Goal: Information Seeking & Learning: Learn about a topic

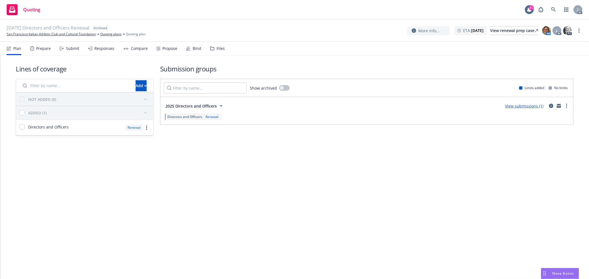
drag, startPoint x: 69, startPoint y: 48, endPoint x: 69, endPoint y: 43, distance: 4.7
click at [69, 48] on div "Submit" at bounding box center [72, 48] width 13 height 4
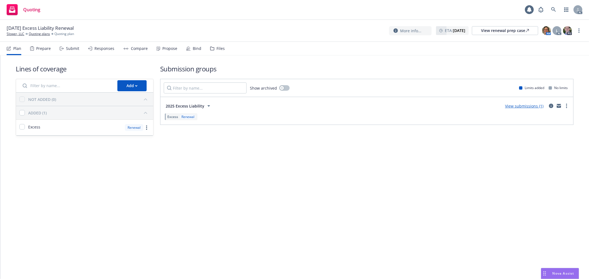
click at [65, 47] on div "Submit" at bounding box center [70, 48] width 20 height 13
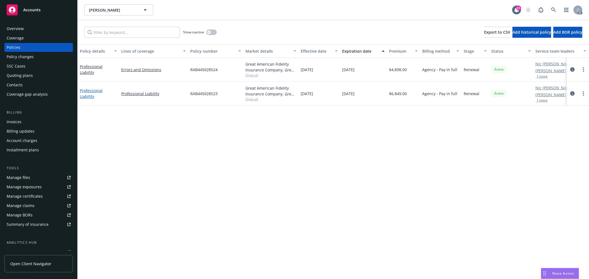
click at [102, 92] on link "Professional Liability" at bounding box center [91, 93] width 23 height 11
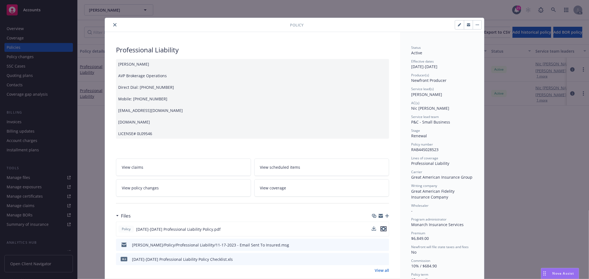
click at [381, 229] on icon "preview file" at bounding box center [383, 229] width 5 height 4
click at [113, 25] on icon "close" at bounding box center [114, 24] width 3 height 3
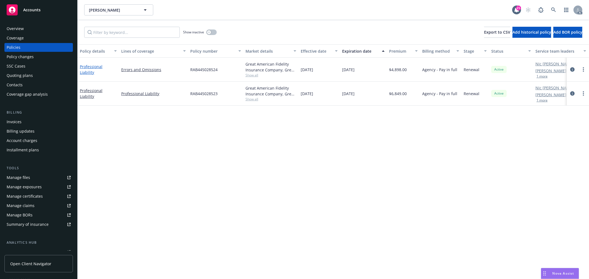
click at [101, 68] on link "Professional Liability" at bounding box center [91, 69] width 23 height 11
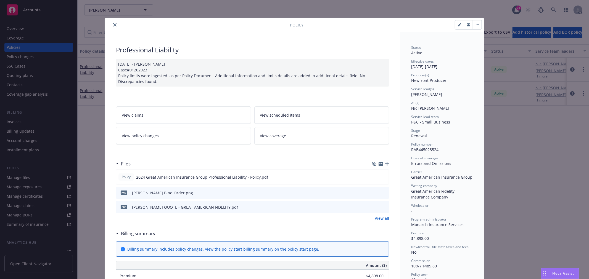
click at [114, 24] on button "close" at bounding box center [115, 25] width 7 height 7
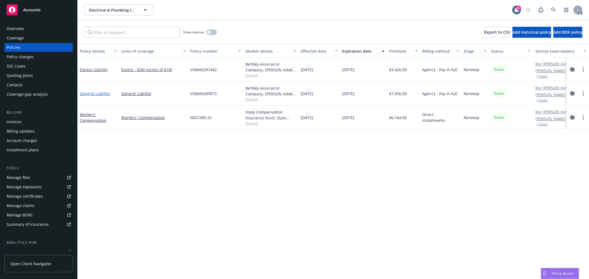
click at [99, 92] on link "General Liability" at bounding box center [95, 93] width 30 height 5
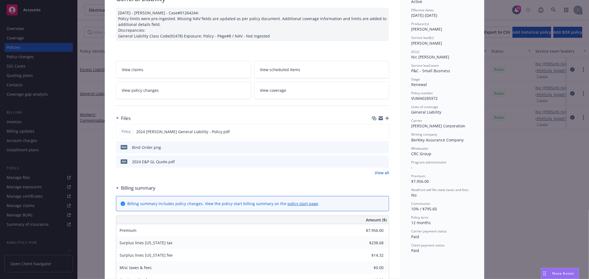
scroll to position [31, 0]
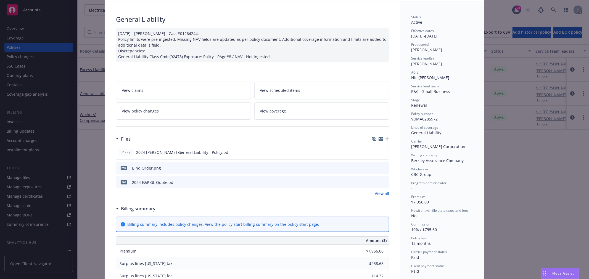
click at [178, 109] on link "View policy changes" at bounding box center [183, 110] width 135 height 17
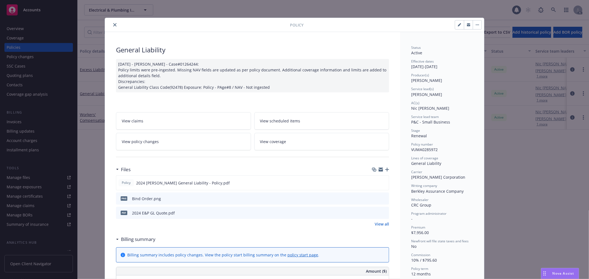
scroll to position [17, 0]
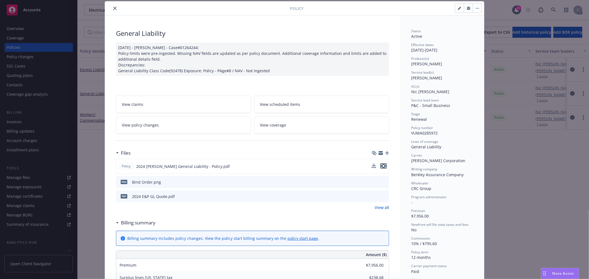
click at [382, 167] on icon "preview file" at bounding box center [383, 166] width 5 height 4
click at [113, 8] on icon "close" at bounding box center [114, 8] width 3 height 3
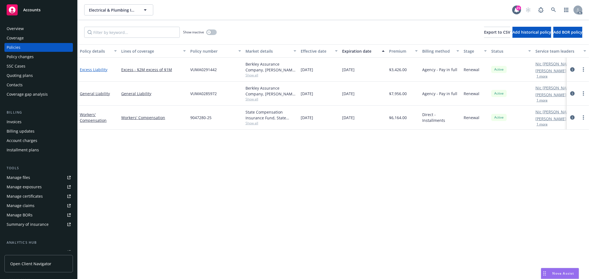
click at [103, 70] on link "Excess Liability" at bounding box center [94, 69] width 28 height 5
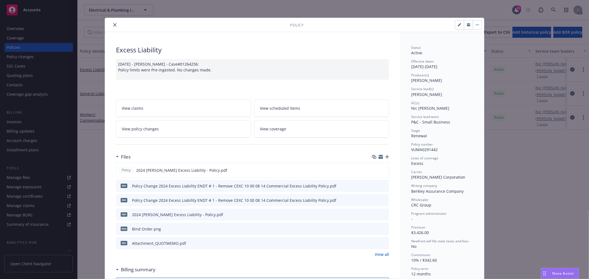
click at [188, 122] on link "View policy changes" at bounding box center [183, 128] width 135 height 17
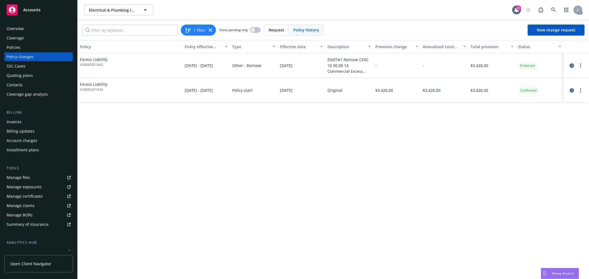
click at [570, 64] on icon "circleInformation" at bounding box center [571, 65] width 4 height 4
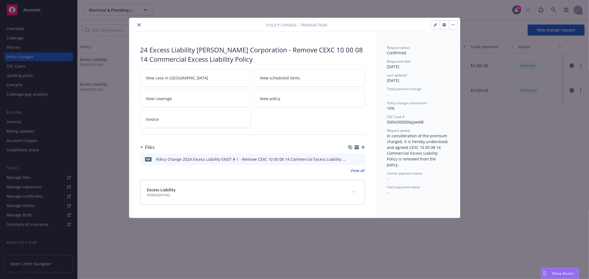
click at [360, 159] on icon "preview file" at bounding box center [359, 159] width 5 height 4
click at [135, 25] on div at bounding box center [198, 25] width 135 height 7
click at [139, 25] on icon "close" at bounding box center [138, 24] width 3 height 3
click at [137, 24] on icon "close" at bounding box center [138, 24] width 3 height 3
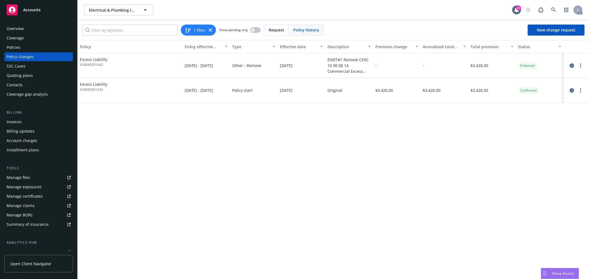
click at [20, 46] on div "Policies" at bounding box center [14, 47] width 14 height 9
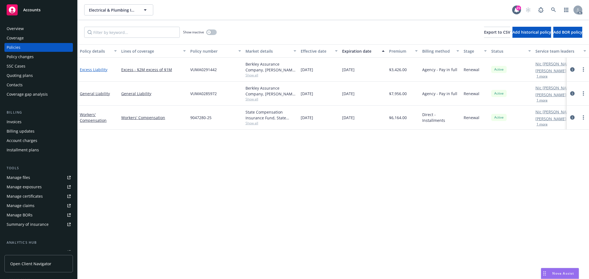
click at [92, 69] on link "Excess Liability" at bounding box center [94, 69] width 28 height 5
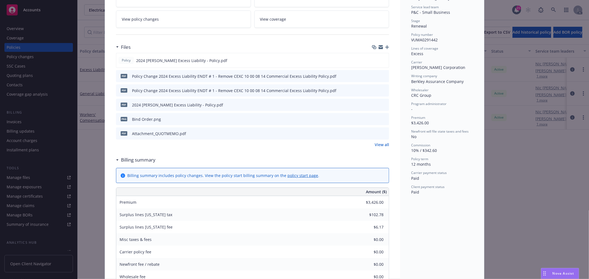
scroll to position [108, 0]
click at [382, 63] on button at bounding box center [383, 62] width 5 height 6
click at [381, 62] on icon "preview file" at bounding box center [383, 62] width 5 height 4
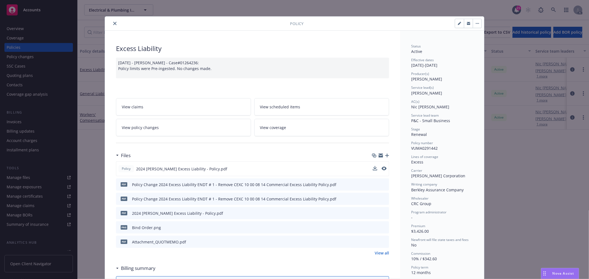
scroll to position [0, 0]
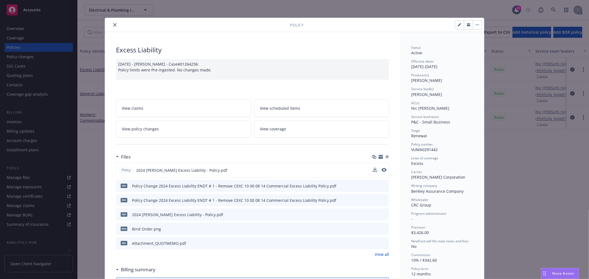
click at [114, 26] on icon "close" at bounding box center [114, 24] width 3 height 3
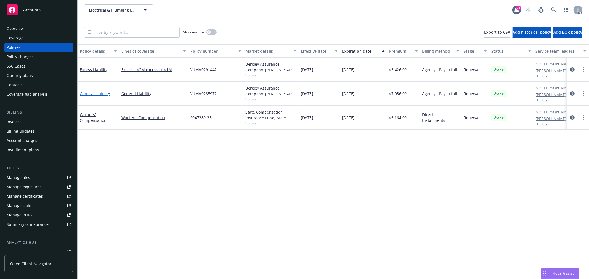
click at [92, 93] on link "General Liability" at bounding box center [95, 93] width 30 height 5
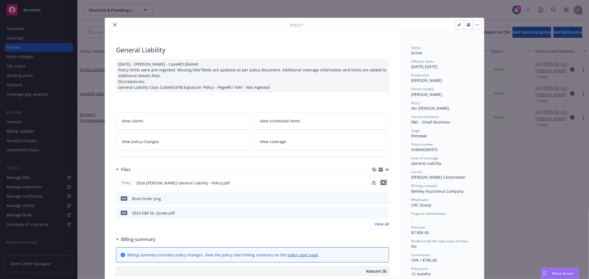
click at [381, 184] on icon "preview file" at bounding box center [383, 183] width 5 height 4
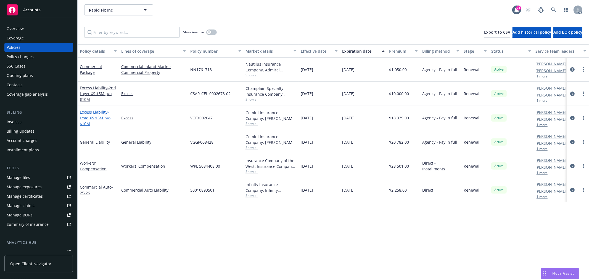
click at [104, 118] on span "- Lead XS $5M p/o $10M" at bounding box center [95, 118] width 31 height 17
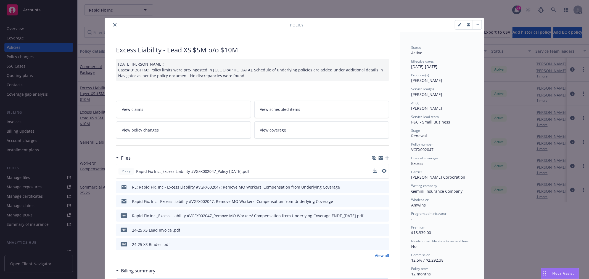
click at [384, 171] on div "Policy Rapid Fix Inc._Excess Liability #VGFX002047_Policy 11-09-2024.pdf" at bounding box center [252, 171] width 273 height 15
click at [382, 171] on icon "preview file" at bounding box center [383, 171] width 5 height 4
drag, startPoint x: 112, startPoint y: 26, endPoint x: 115, endPoint y: 33, distance: 8.0
click at [113, 26] on icon "close" at bounding box center [114, 24] width 3 height 3
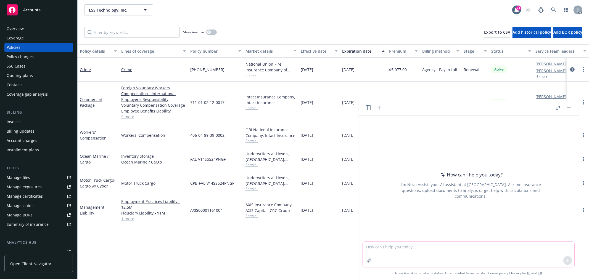
click at [469, 253] on textarea at bounding box center [468, 254] width 211 height 25
type textarea "r"
paste textarea "I hope you’re having a wonderful week! I would like to follow up and see if you…"
type textarea "润色：I hope you’re having a wonderful week! I would like to follow up and see if …"
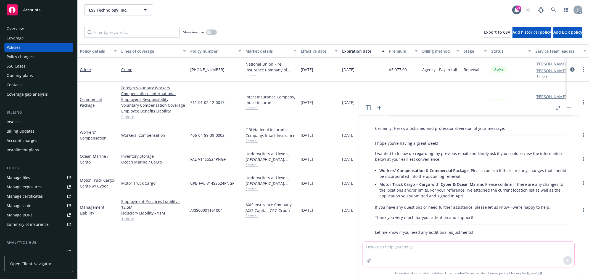
scroll to position [97, 0]
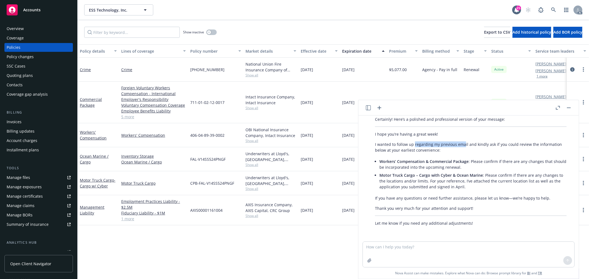
drag, startPoint x: 414, startPoint y: 144, endPoint x: 462, endPoint y: 145, distance: 48.0
click at [462, 145] on p "I wanted to follow up regarding my previous email and kindly ask if you could r…" at bounding box center [471, 148] width 192 height 12
click at [423, 252] on textarea at bounding box center [468, 254] width 211 height 25
type textarea "更加礼貌友好点"
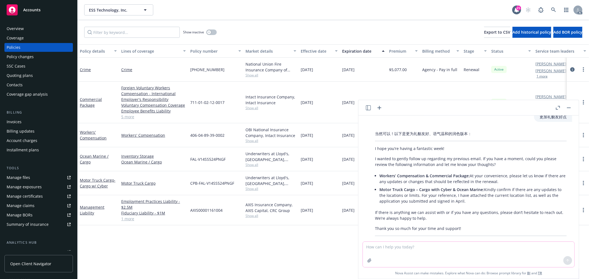
scroll to position [210, 0]
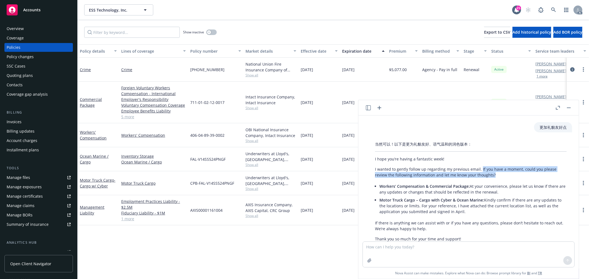
drag, startPoint x: 479, startPoint y: 169, endPoint x: 500, endPoint y: 177, distance: 22.8
click at [500, 177] on p "I wanted to gently follow up regarding my previous email. If you have a moment,…" at bounding box center [471, 172] width 192 height 12
copy p "If you have a moment, could you please review the following information and let…"
click at [412, 177] on p "I wanted to gently follow up regarding my previous email. If you have a moment,…" at bounding box center [471, 172] width 192 height 12
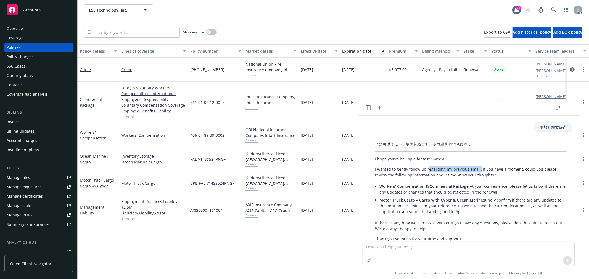
drag, startPoint x: 426, startPoint y: 169, endPoint x: 478, endPoint y: 169, distance: 51.9
click at [478, 169] on p "I wanted to gently follow up regarding my previous email. If you have a moment,…" at bounding box center [471, 172] width 192 height 12
copy p "egarding my previous email."
click at [446, 169] on p "I wanted to gently follow up regarding my previous email. If you have a moment,…" at bounding box center [471, 172] width 192 height 12
drag, startPoint x: 426, startPoint y: 169, endPoint x: 480, endPoint y: 169, distance: 53.8
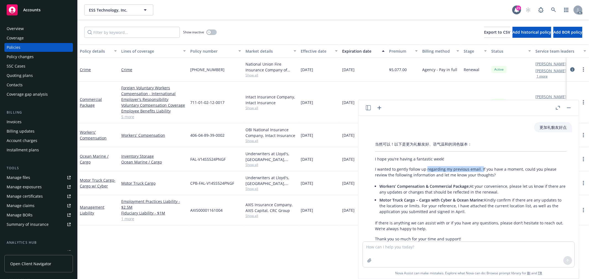
click at [480, 169] on p "I wanted to gently follow up regarding my previous email. If you have a moment,…" at bounding box center [471, 172] width 192 height 12
copy p "regarding my previous email. I"
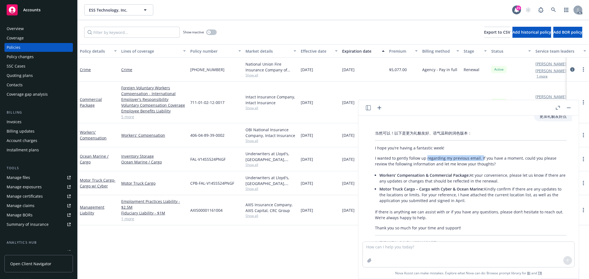
scroll to position [240, 0]
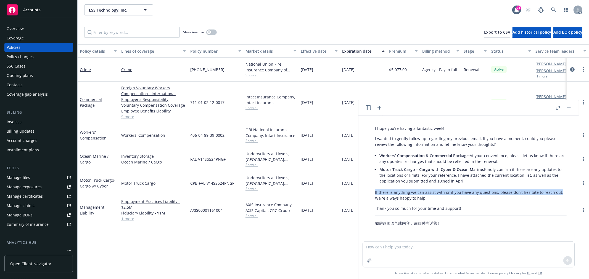
drag, startPoint x: 376, startPoint y: 192, endPoint x: 559, endPoint y: 192, distance: 183.5
click at [559, 192] on div "当然可以！以下是更为礼貌友好、语气温和的润色版本： I hope you’re having a fantastic week! I wanted to ge…" at bounding box center [470, 168] width 203 height 120
copy p "If there is anything we can assist with or if you have any questions, please do…"
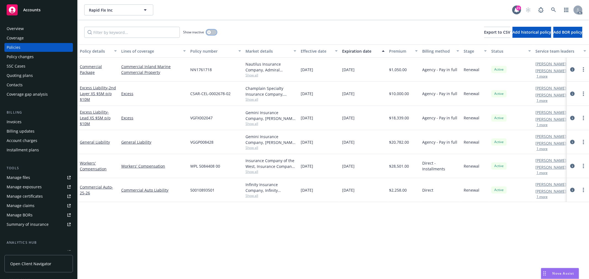
click at [209, 32] on icon "button" at bounding box center [209, 32] width 2 height 2
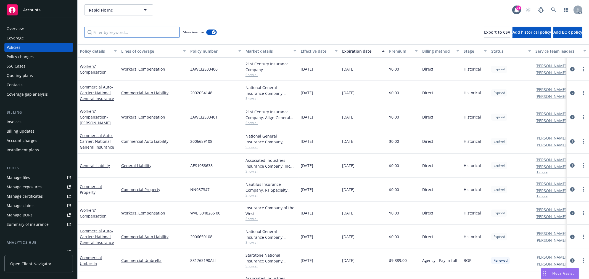
click at [133, 31] on input "Filter by keyword..." at bounding box center [131, 32] width 95 height 11
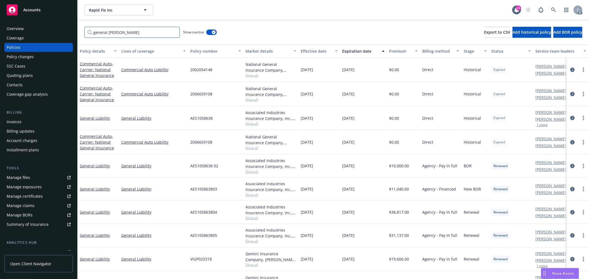
scroll to position [21, 0]
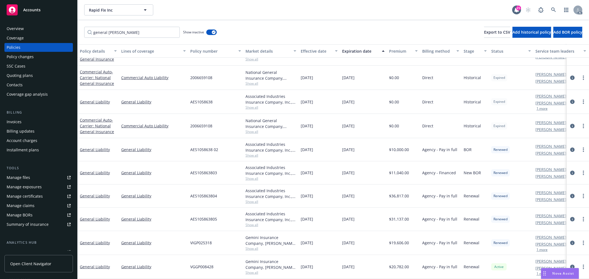
click at [253, 176] on span "Show all" at bounding box center [270, 178] width 51 height 5
click at [230, 166] on div "AES105863803" at bounding box center [215, 172] width 55 height 23
click at [252, 270] on span "Show all" at bounding box center [270, 272] width 51 height 5
click at [228, 176] on div "AES105863803" at bounding box center [215, 172] width 55 height 23
click at [256, 223] on span "Show all" at bounding box center [270, 225] width 51 height 5
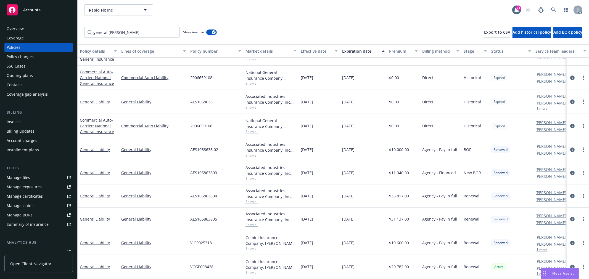
click at [235, 232] on div "VIGP025318" at bounding box center [215, 243] width 55 height 24
drag, startPoint x: 129, startPoint y: 34, endPoint x: 72, endPoint y: 32, distance: 56.3
click at [72, 33] on div "Accounts Overview Coverage Policies Policy changes SSC Cases Quoting plans Cont…" at bounding box center [294, 139] width 589 height 279
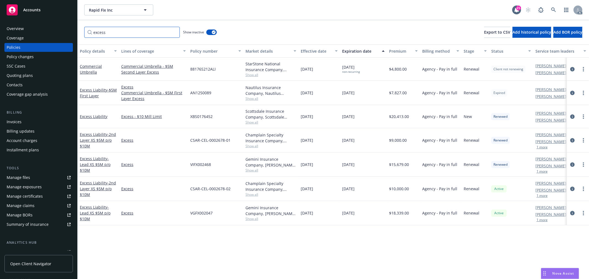
scroll to position [0, 0]
type input "excess"
click at [255, 75] on span "Show all" at bounding box center [270, 75] width 51 height 5
click at [271, 259] on div "Policy details Lines of coverage Policy number Market details Effective date Ex…" at bounding box center [333, 161] width 511 height 235
click at [251, 97] on span "Show all" at bounding box center [270, 98] width 51 height 5
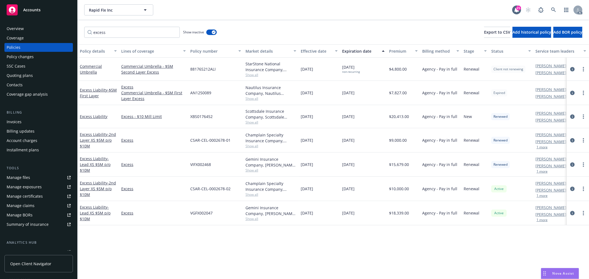
click at [307, 241] on div "Policy details Lines of coverage Policy number Market details Effective date Ex…" at bounding box center [333, 161] width 511 height 235
click at [247, 147] on span "Show all" at bounding box center [270, 146] width 51 height 5
drag, startPoint x: 273, startPoint y: 253, endPoint x: 266, endPoint y: 239, distance: 15.9
click at [273, 253] on div "Policy details Lines of coverage Policy number Market details Effective date Ex…" at bounding box center [333, 161] width 511 height 235
click at [254, 171] on span "Show all" at bounding box center [270, 170] width 51 height 5
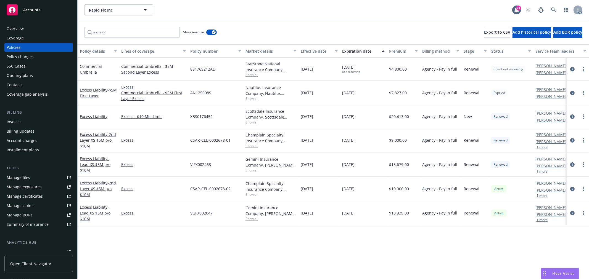
click at [313, 252] on div "Policy details Lines of coverage Policy number Market details Effective date Ex…" at bounding box center [333, 161] width 511 height 235
click at [216, 33] on button "button" at bounding box center [211, 33] width 10 height 6
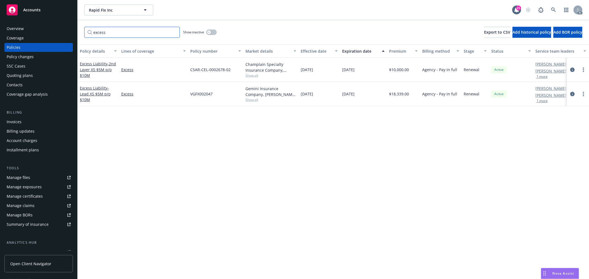
drag, startPoint x: 137, startPoint y: 34, endPoint x: 84, endPoint y: 32, distance: 52.2
click at [84, 32] on input "excess" at bounding box center [131, 32] width 95 height 11
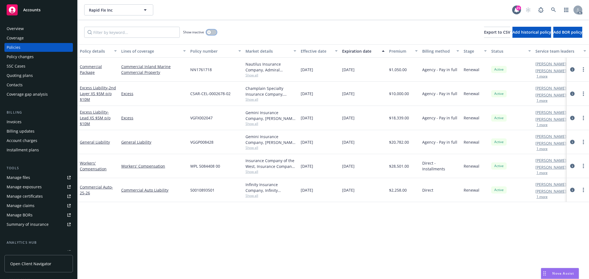
click at [209, 31] on icon "button" at bounding box center [209, 32] width 2 height 2
click at [119, 36] on input "Filter by keyword..." at bounding box center [131, 32] width 95 height 11
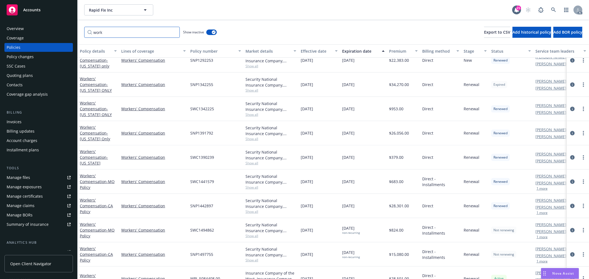
scroll to position [136, 0]
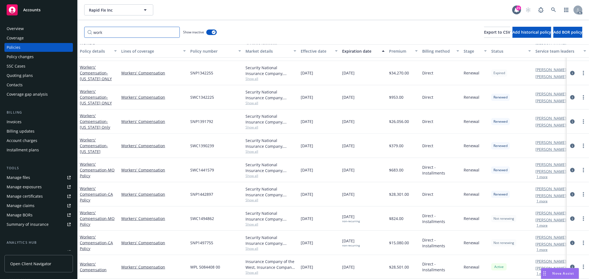
type input "work"
click at [174, 32] on input "work" at bounding box center [131, 32] width 95 height 11
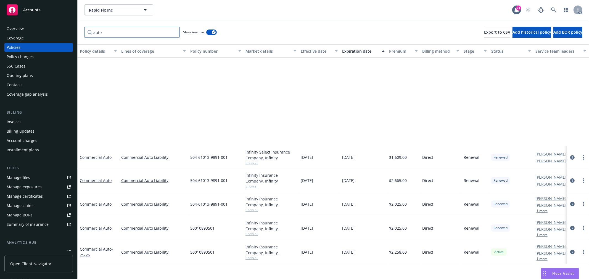
scroll to position [0, 0]
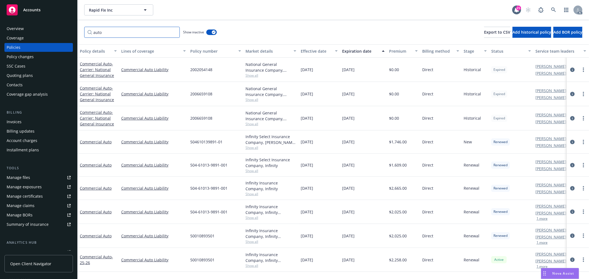
type input "auto"
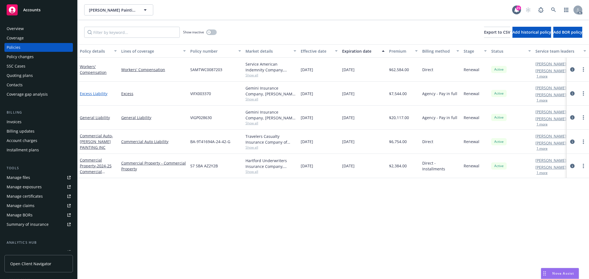
click at [97, 91] on link "Excess Liability" at bounding box center [94, 93] width 28 height 5
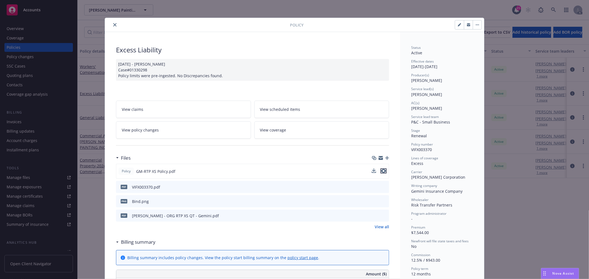
click at [381, 171] on icon "preview file" at bounding box center [383, 171] width 5 height 4
click at [113, 24] on icon "close" at bounding box center [114, 24] width 3 height 3
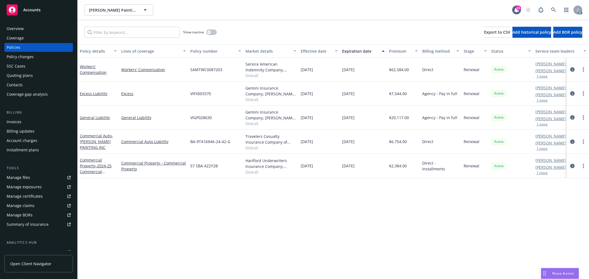
click at [253, 73] on span "Show all" at bounding box center [270, 75] width 51 height 5
click at [290, 210] on div "Policy details Lines of coverage Policy number Market details Effective date Ex…" at bounding box center [333, 161] width 511 height 235
click at [254, 123] on span "Show all" at bounding box center [270, 123] width 51 height 5
click at [306, 206] on div "Policy details Lines of coverage Policy number Market details Effective date Ex…" at bounding box center [333, 161] width 511 height 235
click at [97, 114] on div "General Liability" at bounding box center [98, 118] width 41 height 24
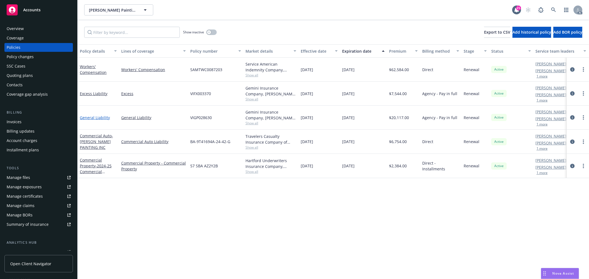
click at [99, 118] on link "General Liability" at bounding box center [95, 117] width 30 height 5
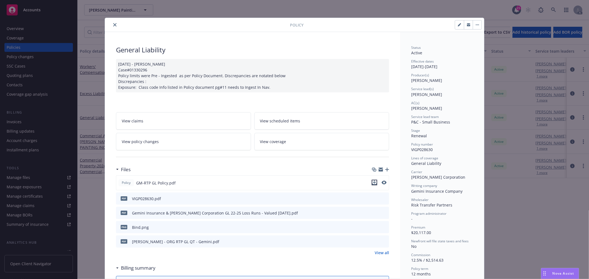
click at [372, 183] on icon "download file" at bounding box center [374, 183] width 4 height 4
click at [113, 25] on icon "close" at bounding box center [114, 24] width 3 height 3
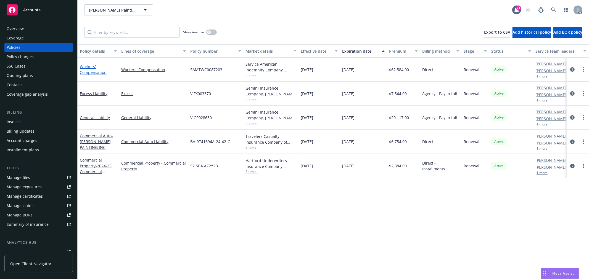
click at [92, 72] on link "Workers' Compensation" at bounding box center [93, 69] width 27 height 11
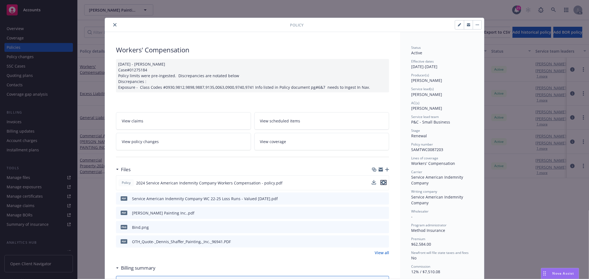
click at [381, 183] on icon "preview file" at bounding box center [383, 183] width 5 height 4
click at [373, 181] on icon "download file" at bounding box center [374, 183] width 4 height 4
click at [109, 25] on div at bounding box center [198, 25] width 183 height 7
click at [113, 25] on icon "close" at bounding box center [114, 24] width 3 height 3
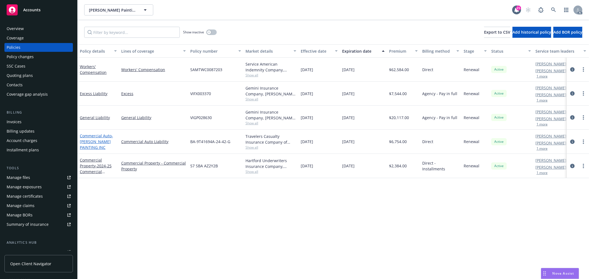
click at [100, 139] on span "- DENNIS SHAFFER PAINTING INC" at bounding box center [96, 141] width 33 height 17
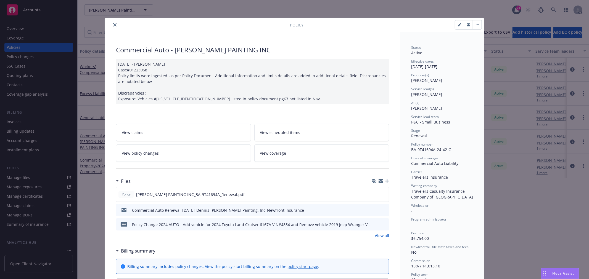
click at [113, 24] on icon "close" at bounding box center [114, 24] width 3 height 3
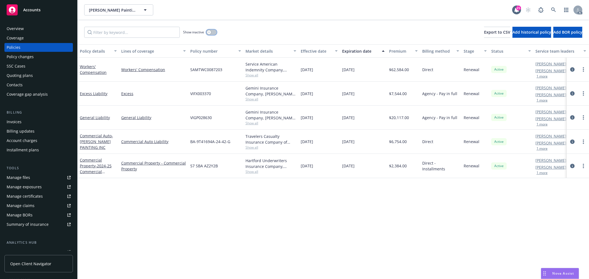
click at [213, 32] on button "button" at bounding box center [211, 33] width 10 height 6
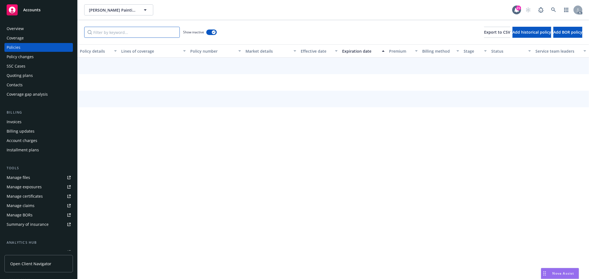
click at [125, 32] on input "Filter by keyword..." at bounding box center [131, 32] width 95 height 11
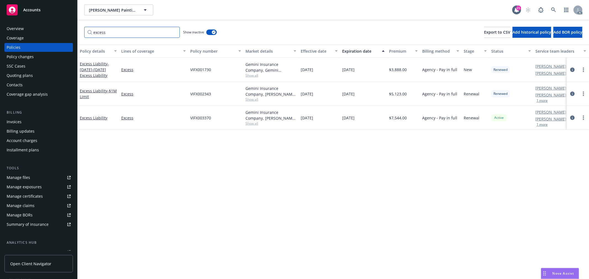
type input "excess"
click at [173, 32] on input "excess" at bounding box center [131, 32] width 95 height 11
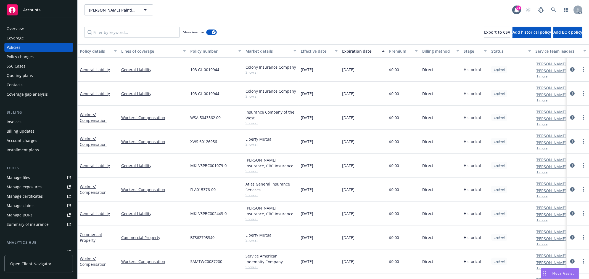
scroll to position [31, 0]
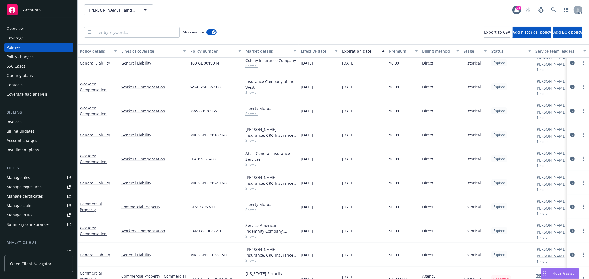
click at [255, 166] on span "Show all" at bounding box center [270, 164] width 51 height 5
click at [273, 166] on span "Show all" at bounding box center [270, 164] width 51 height 5
click at [257, 190] on span "Show all" at bounding box center [270, 188] width 51 height 5
click at [282, 162] on div "Atlas General Insurance Services" at bounding box center [270, 157] width 51 height 12
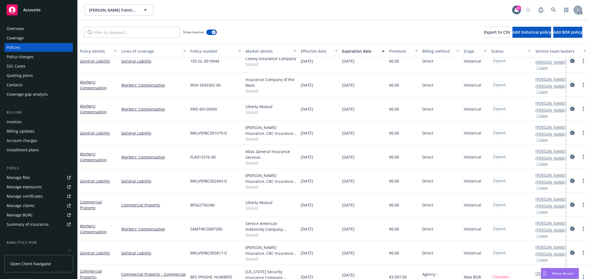
scroll to position [61, 0]
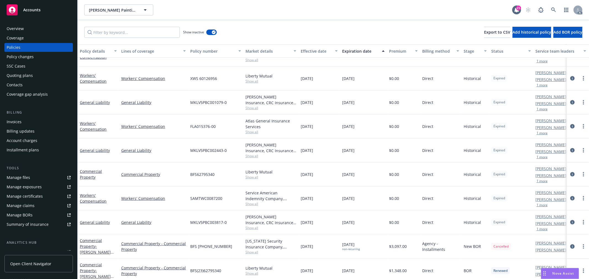
click at [254, 177] on span "Show all" at bounding box center [270, 177] width 51 height 5
click at [280, 178] on span "Show all" at bounding box center [270, 177] width 51 height 5
click at [253, 205] on span "Show all" at bounding box center [270, 204] width 51 height 5
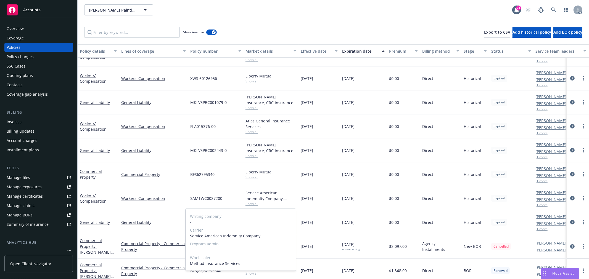
click at [292, 203] on span "Show all" at bounding box center [270, 204] width 51 height 5
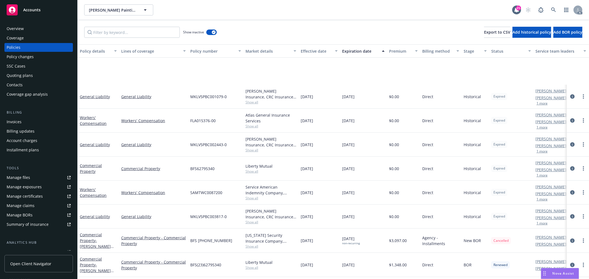
scroll to position [123, 0]
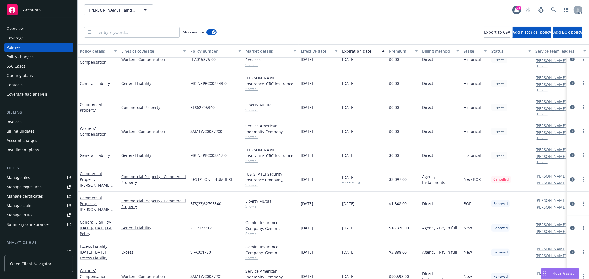
click at [252, 162] on span "Show all" at bounding box center [270, 161] width 51 height 5
click at [275, 162] on span "Show all" at bounding box center [270, 161] width 51 height 5
click at [255, 186] on span "Show all" at bounding box center [270, 185] width 51 height 5
click at [288, 185] on span "Show all" at bounding box center [270, 185] width 51 height 5
click at [200, 190] on div "BFS (24) 62 79 53 40" at bounding box center [215, 180] width 55 height 24
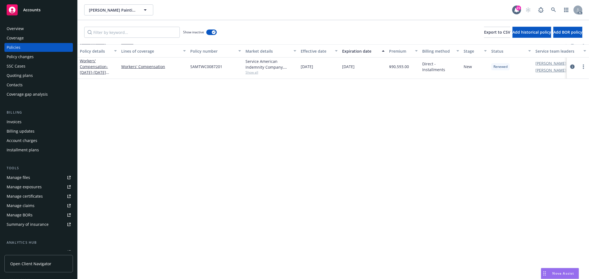
scroll to position [63, 0]
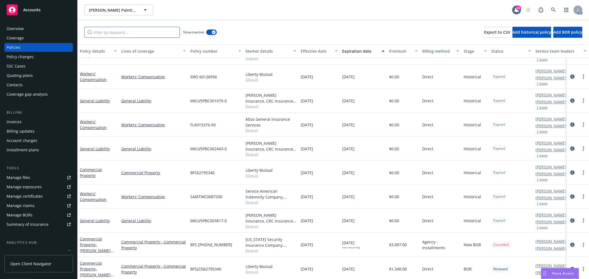
click at [142, 33] on input "Filter by keyword..." at bounding box center [131, 32] width 95 height 11
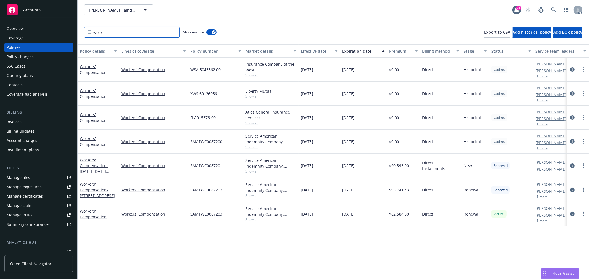
scroll to position [0, 0]
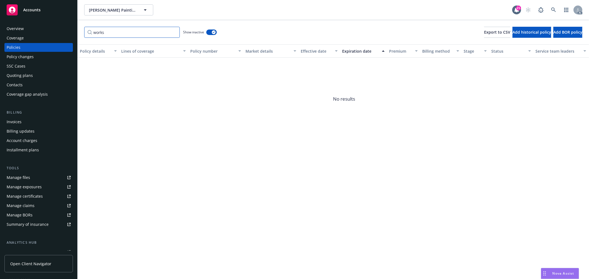
click at [133, 31] on input "works" at bounding box center [131, 32] width 95 height 11
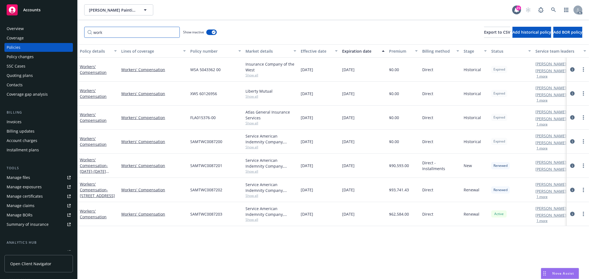
type input "work"
click at [252, 76] on span "Show all" at bounding box center [270, 75] width 51 height 5
click at [270, 251] on div "Policy details Lines of coverage Policy number Market details Effective date Ex…" at bounding box center [333, 161] width 511 height 235
click at [254, 123] on span "Show all" at bounding box center [270, 123] width 51 height 5
click at [290, 240] on div "Policy details Lines of coverage Policy number Market details Effective date Ex…" at bounding box center [333, 161] width 511 height 235
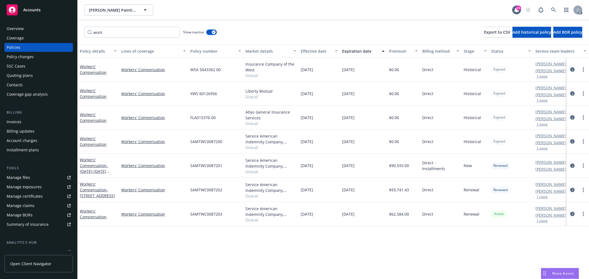
click at [254, 147] on span "Show all" at bounding box center [270, 147] width 51 height 5
click at [301, 236] on div "Policy details Lines of coverage Policy number Market details Effective date Ex…" at bounding box center [333, 161] width 511 height 235
click at [255, 171] on span "Show all" at bounding box center [270, 171] width 51 height 5
click at [317, 244] on div "Policy details Lines of coverage Policy number Market details Effective date Ex…" at bounding box center [333, 161] width 511 height 235
click at [213, 33] on icon "button" at bounding box center [214, 32] width 2 height 2
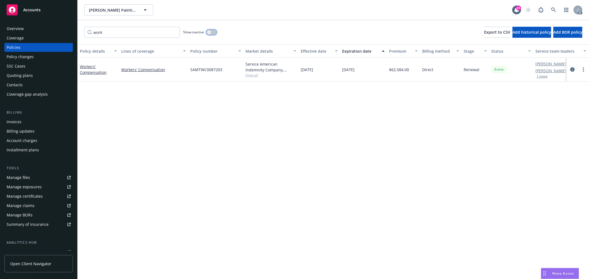
click at [211, 32] on div "button" at bounding box center [209, 32] width 4 height 4
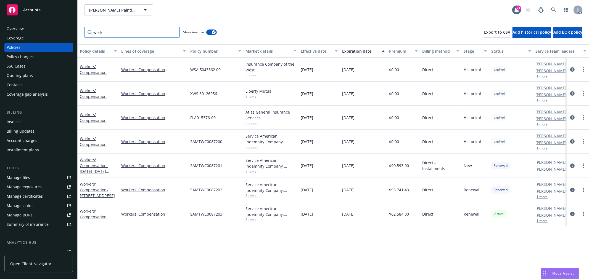
click at [173, 33] on input "work" at bounding box center [131, 32] width 95 height 11
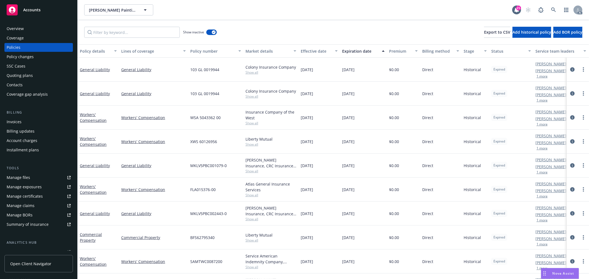
click at [243, 166] on div "MKLV5PBC001079-0" at bounding box center [215, 166] width 55 height 24
click at [167, 35] on input "Filter by keyword..." at bounding box center [131, 32] width 95 height 11
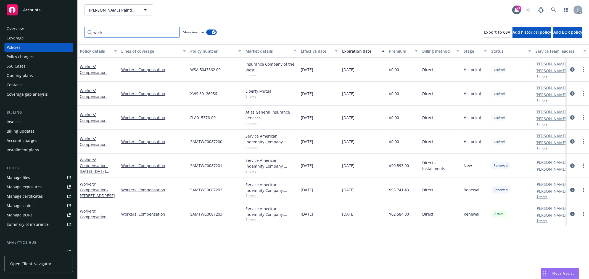
type input "work"
click at [250, 123] on span "Show all" at bounding box center [270, 123] width 51 height 5
click at [299, 241] on div "Policy details Lines of coverage Policy number Market details Effective date Ex…" at bounding box center [333, 161] width 511 height 235
click at [211, 30] on button "button" at bounding box center [211, 33] width 10 height 6
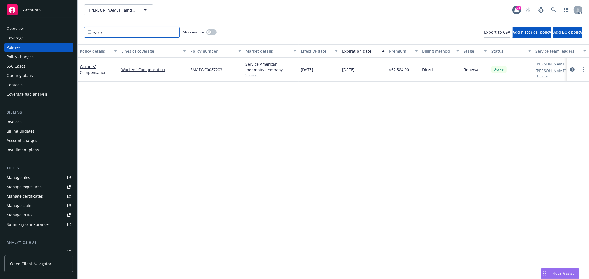
drag, startPoint x: 162, startPoint y: 31, endPoint x: 88, endPoint y: 35, distance: 74.0
click at [88, 35] on input "work" at bounding box center [131, 32] width 95 height 11
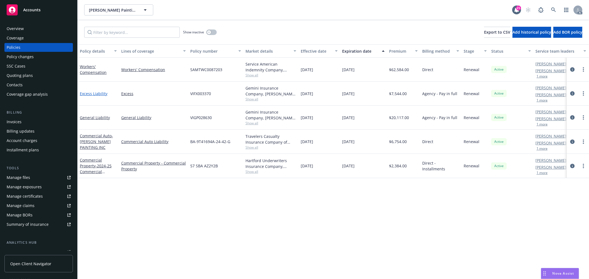
click at [103, 92] on link "Excess Liability" at bounding box center [94, 93] width 28 height 5
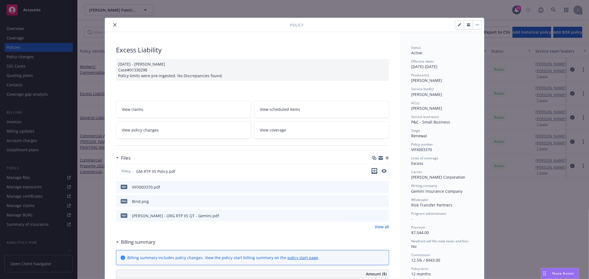
click at [372, 171] on icon "download file" at bounding box center [374, 171] width 4 height 4
click at [564, 274] on span "Nova Assist" at bounding box center [563, 273] width 22 height 5
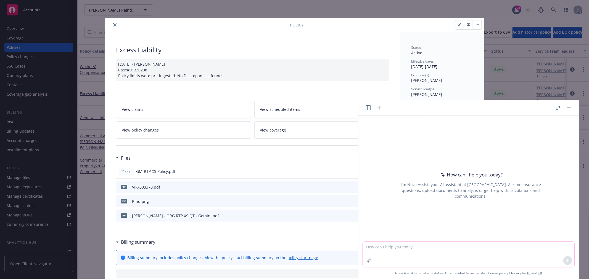
click at [402, 249] on textarea at bounding box center [468, 254] width 211 height 25
paste textarea "thank you for getting the loss runs! I did not find the 20-22 XS and 20-21 WC l…"
type textarea "润色：thank you for getting the loss runs! I did not find the 20-22 XS and 20-21 W…"
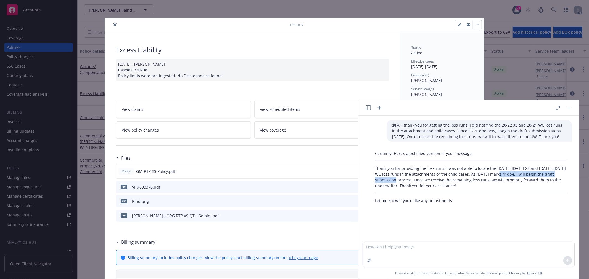
drag, startPoint x: 494, startPoint y: 173, endPoint x: 390, endPoint y: 180, distance: 104.3
click at [390, 180] on p "Thank you for providing the loss runs! I was not able to locate the 2020–2022 X…" at bounding box center [471, 177] width 192 height 23
copy p "I will begin the draft submission process."
click at [114, 22] on button "close" at bounding box center [115, 25] width 7 height 7
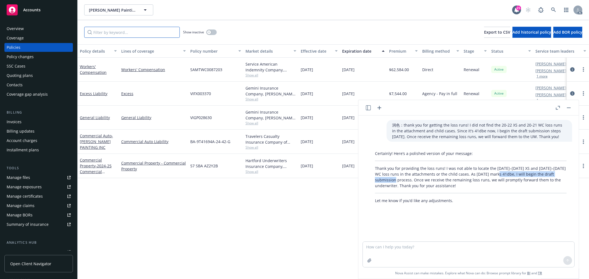
click at [109, 28] on input "Filter by keyword..." at bounding box center [131, 32] width 95 height 11
click at [212, 32] on button "button" at bounding box center [211, 33] width 10 height 6
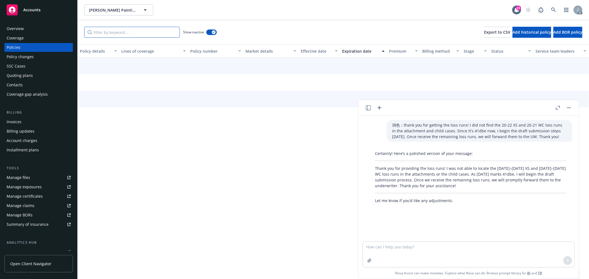
click at [137, 32] on input "Filter by keyword..." at bounding box center [131, 32] width 95 height 11
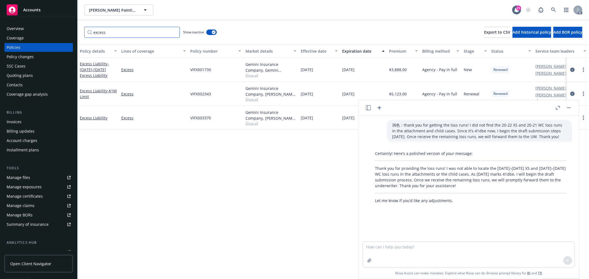
type input "excess"
click at [568, 107] on button "button" at bounding box center [568, 108] width 7 height 7
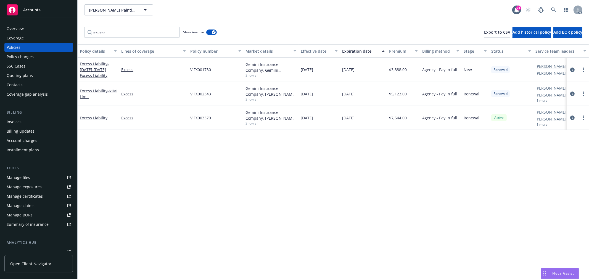
click at [564, 270] on div "Nova Assist" at bounding box center [560, 274] width 38 height 10
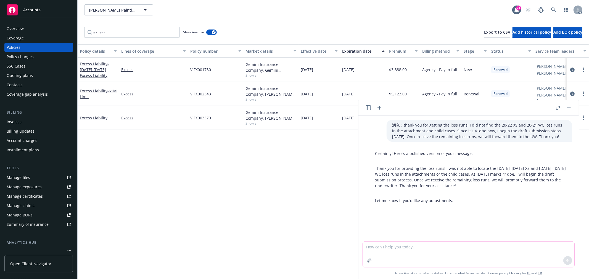
click at [405, 245] on textarea at bounding box center [468, 254] width 211 height 25
type textarea "j"
paste textarea "thank you for getting the loss runs! I did not find the 20-22 XS and 20-21 WC l…"
type textarea "check grammar: thank you for getting the loss runs! I did not find the 20-22 XS…"
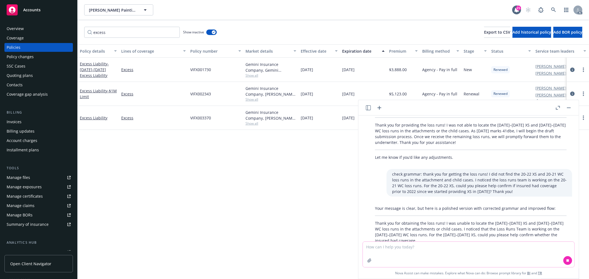
scroll to position [55, 0]
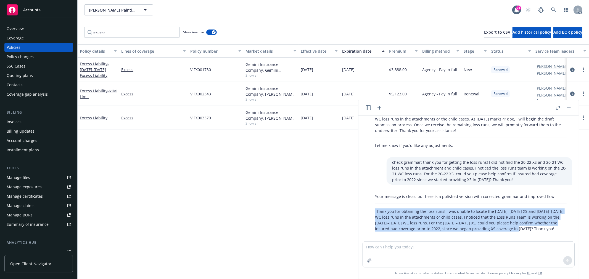
drag, startPoint x: 375, startPoint y: 210, endPoint x: 513, endPoint y: 230, distance: 140.0
click at [513, 230] on p "Thank you for obtaining the loss runs! I was unable to locate the 2020–2022 XS …" at bounding box center [471, 220] width 192 height 23
copy p "Thank you for obtaining the loss runs! I was unable to locate the 2020–2022 XS …"
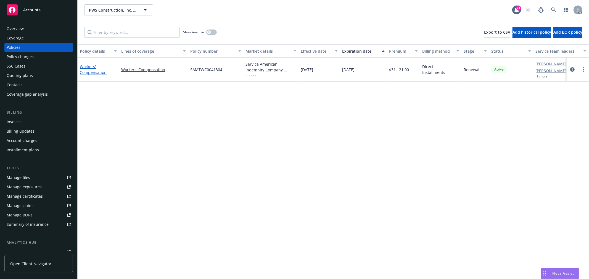
click at [89, 71] on link "Workers' Compensation" at bounding box center [93, 69] width 27 height 11
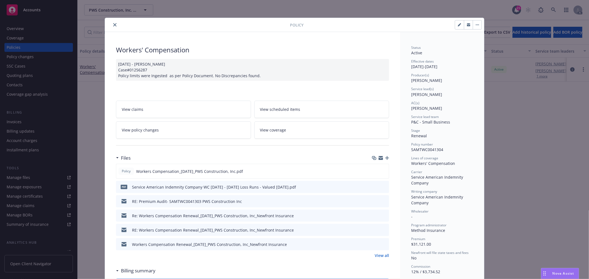
click at [201, 130] on link "View policy changes" at bounding box center [183, 129] width 135 height 17
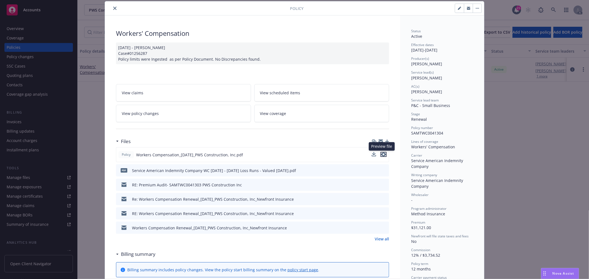
click at [381, 153] on icon "preview file" at bounding box center [383, 155] width 5 height 4
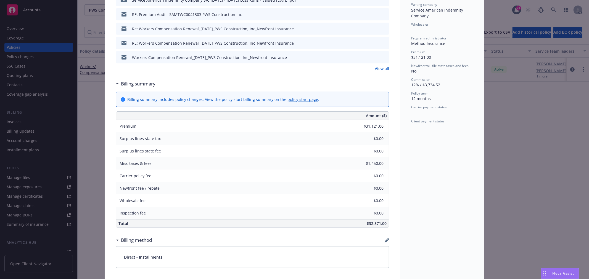
scroll to position [108, 0]
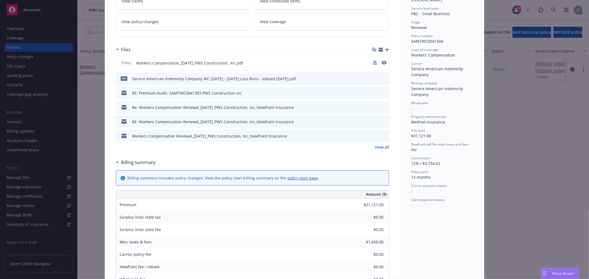
click at [378, 147] on link "View all" at bounding box center [382, 147] width 14 height 6
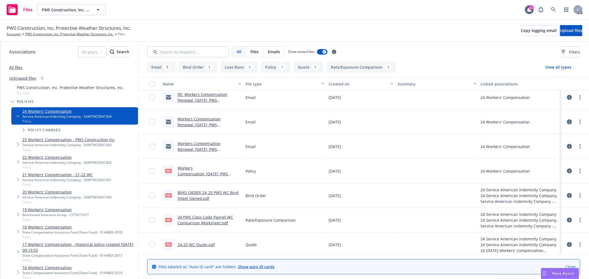
scroll to position [81, 0]
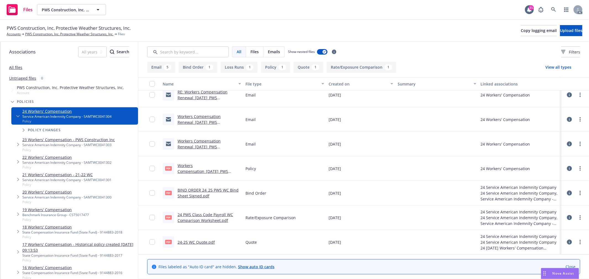
click at [196, 242] on link "24-25 WC Quote.pdf" at bounding box center [195, 242] width 37 height 5
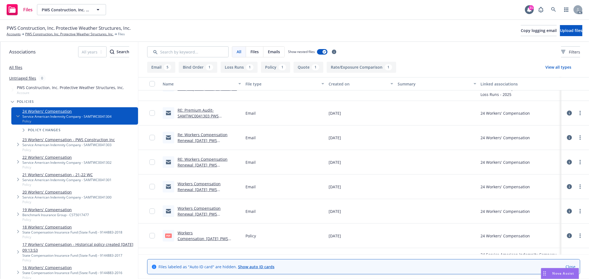
scroll to position [0, 0]
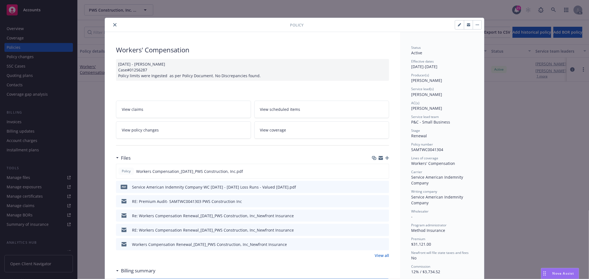
click at [383, 256] on link "View all" at bounding box center [382, 256] width 14 height 6
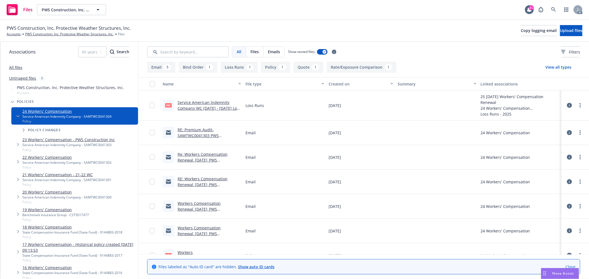
click at [201, 134] on link "RE: Premium Audit- SAMTWC0041303 PWS Construction Inc" at bounding box center [197, 135] width 41 height 17
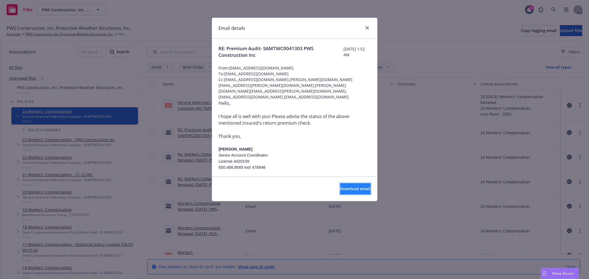
click at [345, 191] on span "Download email" at bounding box center [355, 188] width 30 height 5
click at [367, 29] on icon "close" at bounding box center [366, 27] width 3 height 3
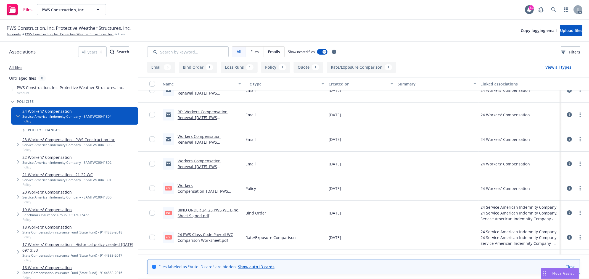
scroll to position [81, 0]
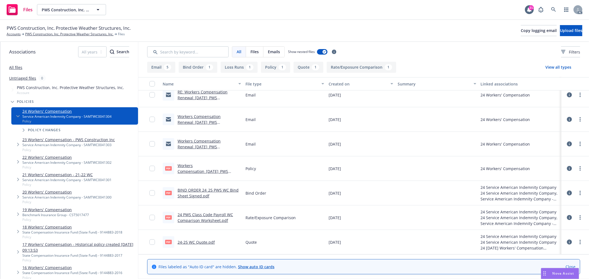
click at [560, 274] on span "Nova Assist" at bounding box center [563, 273] width 22 height 5
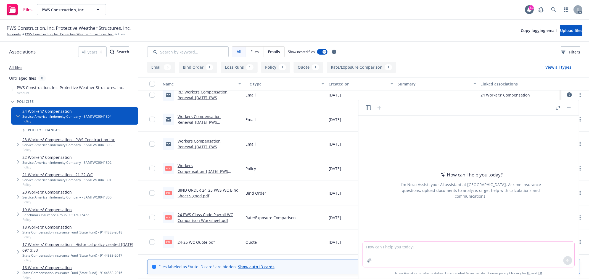
click at [455, 246] on textarea at bounding box center [468, 254] width 211 height 25
paste textarea "reviewed the quote. The premium is fine - increased 8.6% but the locations and …"
type textarea "check grammar: reviewed the quote. The premium is fine - increased 8.6% but the…"
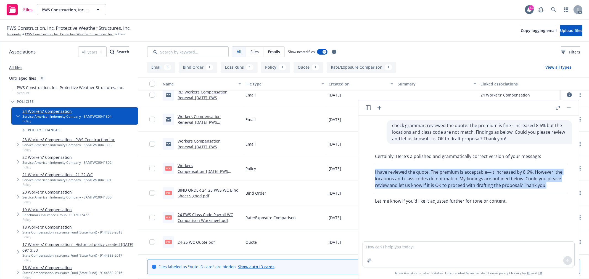
drag, startPoint x: 374, startPoint y: 173, endPoint x: 548, endPoint y: 186, distance: 174.1
click at [548, 186] on div "Certainly! Here’s a polished and grammatically correct version of your message:…" at bounding box center [470, 179] width 203 height 56
copy p "I have reviewed the quote. The premium is acceptable—it increased by 8.6%. Howe…"
click at [448, 188] on p "I have reviewed the quote. The premium is acceptable—it increased by 8.6%. Howe…" at bounding box center [471, 179] width 192 height 20
drag, startPoint x: 547, startPoint y: 185, endPoint x: 379, endPoint y: 165, distance: 169.0
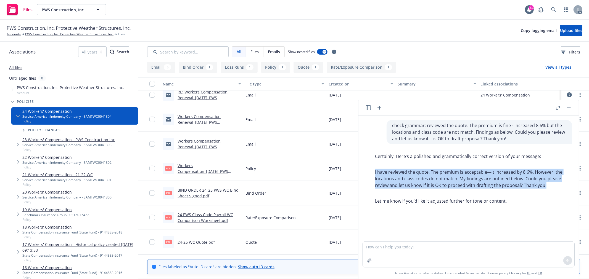
click at [379, 165] on div "Certainly! Here’s a polished and grammatically correct version of your message:…" at bounding box center [470, 179] width 203 height 56
copy div "I have reviewed the quote. The premium is acceptable—it increased by 8.6%. Howe…"
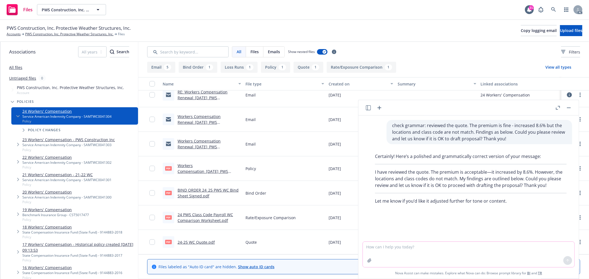
click at [389, 252] on textarea at bounding box center [468, 254] width 211 height 25
paste textarea "I have reviewed the quote. The premium is acceptable—it increased by 8.6%. Howe…"
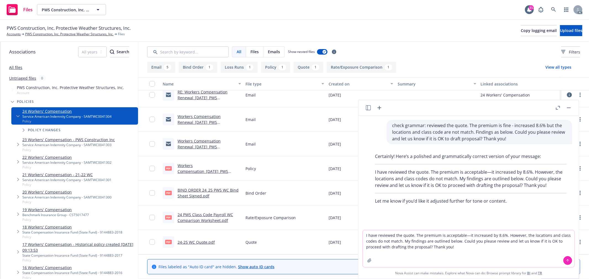
drag, startPoint x: 377, startPoint y: 247, endPoint x: 402, endPoint y: 246, distance: 24.6
click at [402, 246] on textarea "I have reviewed the quote. The premium is acceptable—it increased by 8.6%. Howe…" at bounding box center [468, 248] width 211 height 37
type textarea "I have reviewed the quote. The premium is acceptable—it increased by 8.6%. Howe…"
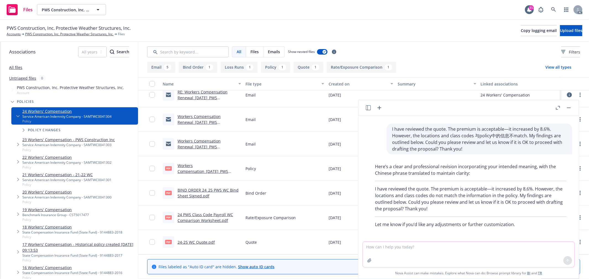
scroll to position [92, 0]
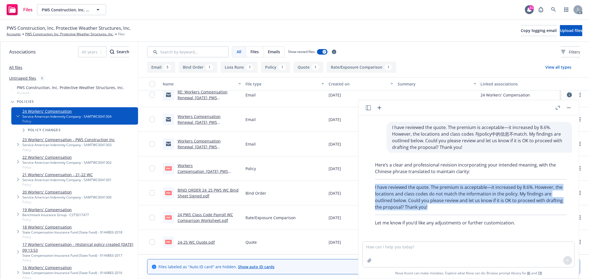
drag, startPoint x: 431, startPoint y: 208, endPoint x: 372, endPoint y: 189, distance: 62.5
click at [372, 189] on div "Here’s a clear and professional revision incorporating your intended meaning, w…" at bounding box center [470, 194] width 203 height 69
copy p "I have reviewed the quote. The premium is acceptable—it increased by 8.6%. Howe…"
click at [485, 199] on p "I have reviewed the quote. The premium is acceptable—it increased by 8.6%. Howe…" at bounding box center [471, 197] width 192 height 26
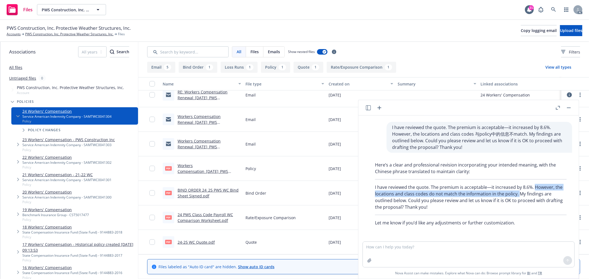
drag, startPoint x: 534, startPoint y: 187, endPoint x: 518, endPoint y: 192, distance: 17.3
click at [518, 192] on p "I have reviewed the quote. The premium is acceptable—it increased by 8.6%. Howe…" at bounding box center [471, 197] width 192 height 26
copy p "However, the locations and class codes do not match the information in the poli…"
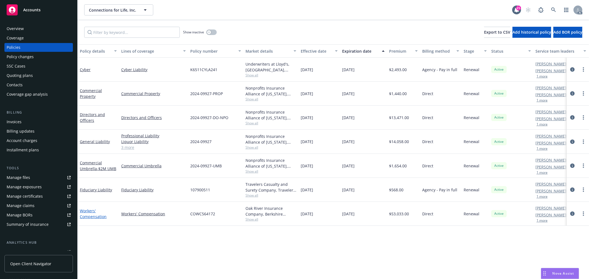
click at [92, 210] on link "Workers' Compensation" at bounding box center [93, 213] width 27 height 11
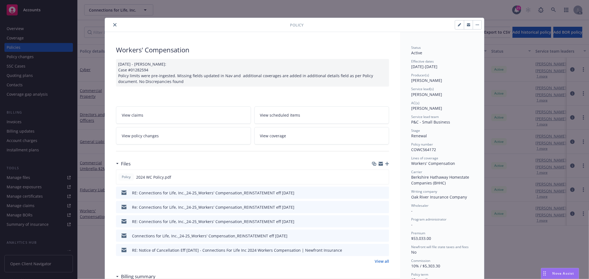
click at [168, 132] on link "View policy changes" at bounding box center [183, 135] width 135 height 17
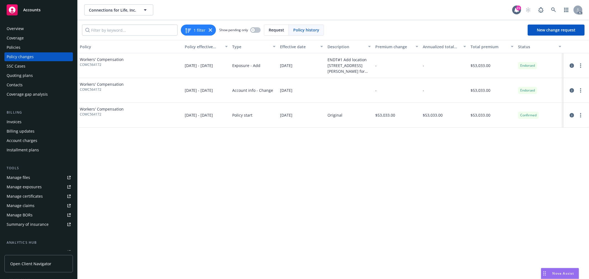
click at [23, 46] on div "Policies" at bounding box center [39, 47] width 64 height 9
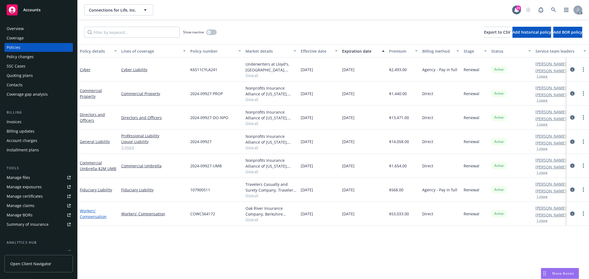
click at [92, 217] on link "Workers' Compensation" at bounding box center [93, 213] width 27 height 11
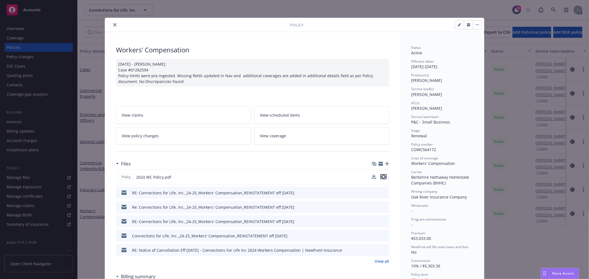
click at [381, 177] on icon "preview file" at bounding box center [383, 177] width 5 height 4
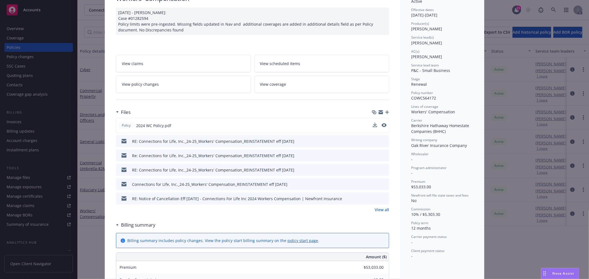
scroll to position [92, 0]
